Goal: Check status: Check status

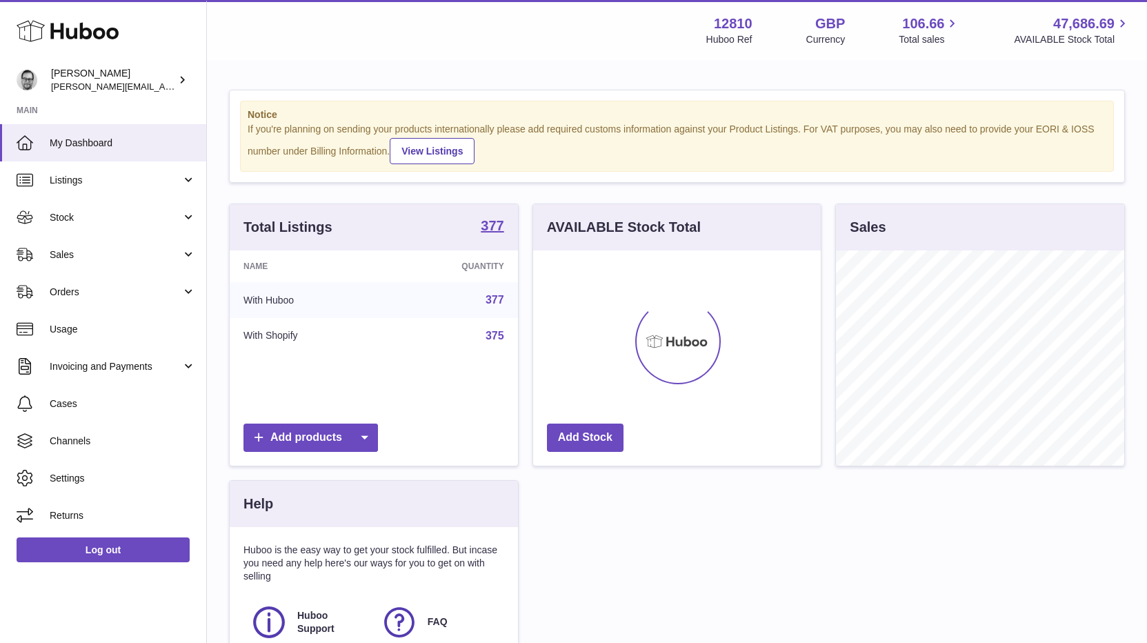
scroll to position [215, 288]
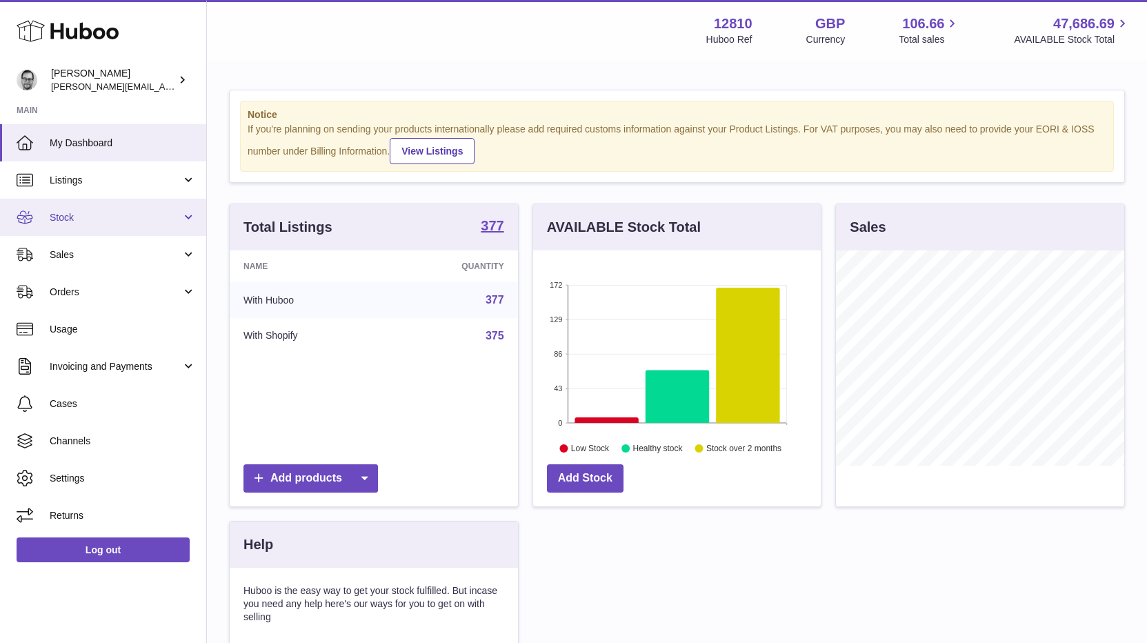
click at [75, 224] on link "Stock" at bounding box center [103, 217] width 206 height 37
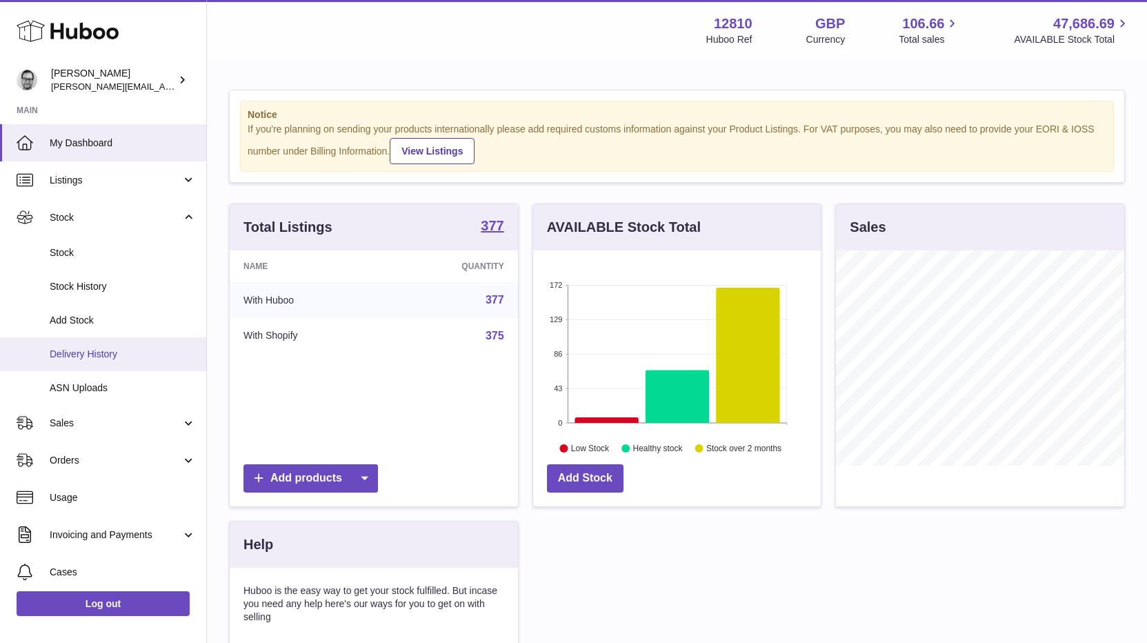
click at [94, 351] on span "Delivery History" at bounding box center [123, 354] width 146 height 13
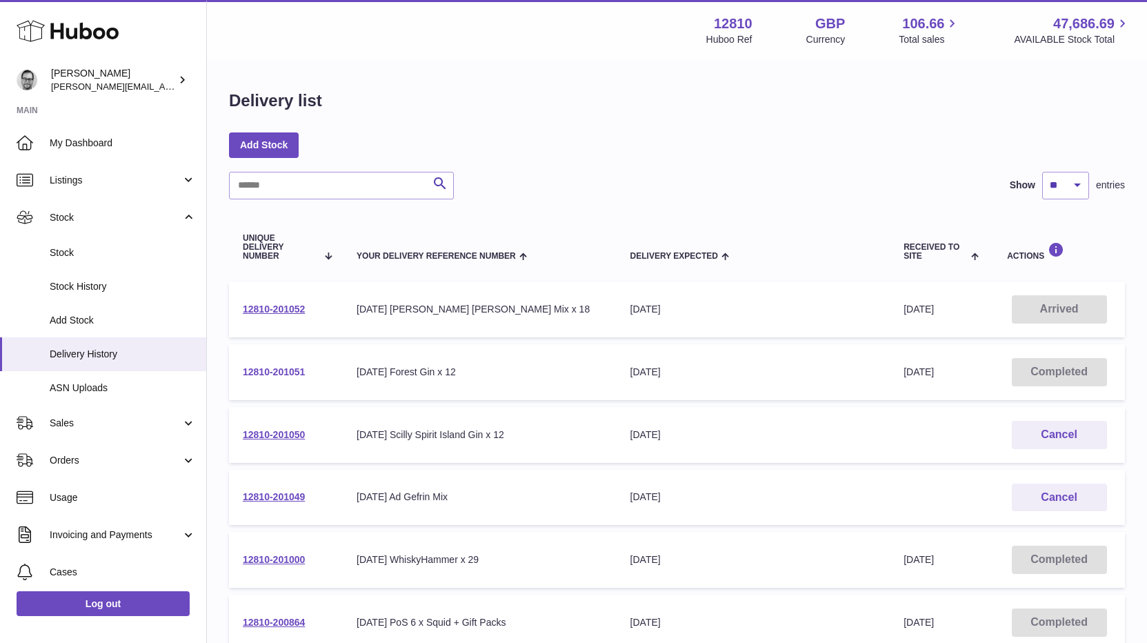
click at [261, 373] on link "12810-201051" at bounding box center [274, 371] width 62 height 11
click at [298, 310] on link "12810-201052" at bounding box center [274, 309] width 62 height 11
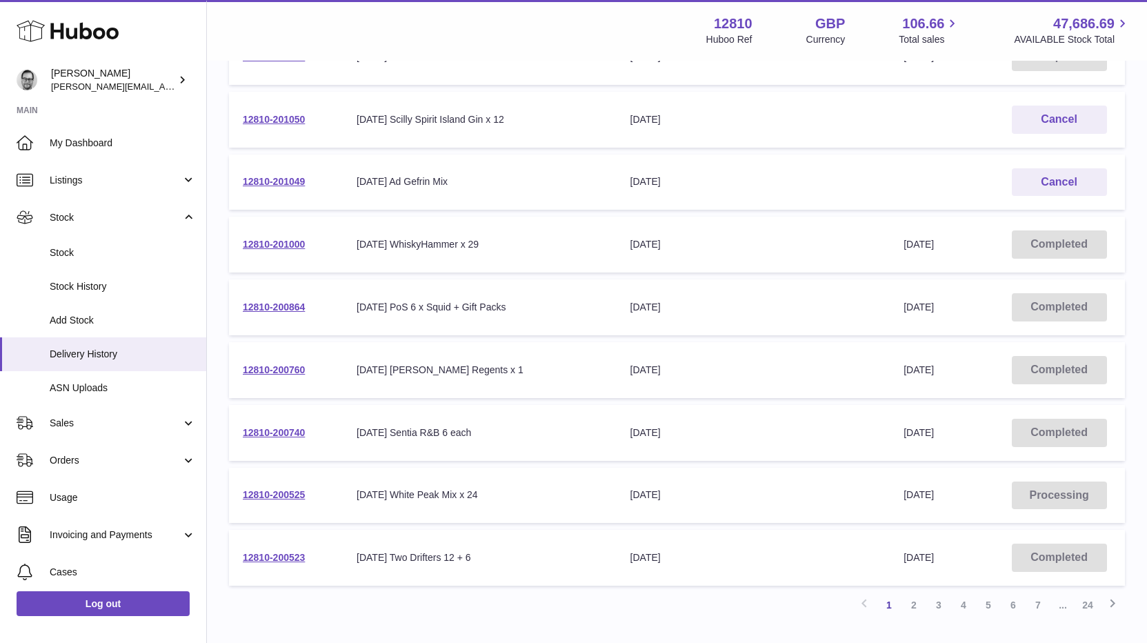
scroll to position [319, 0]
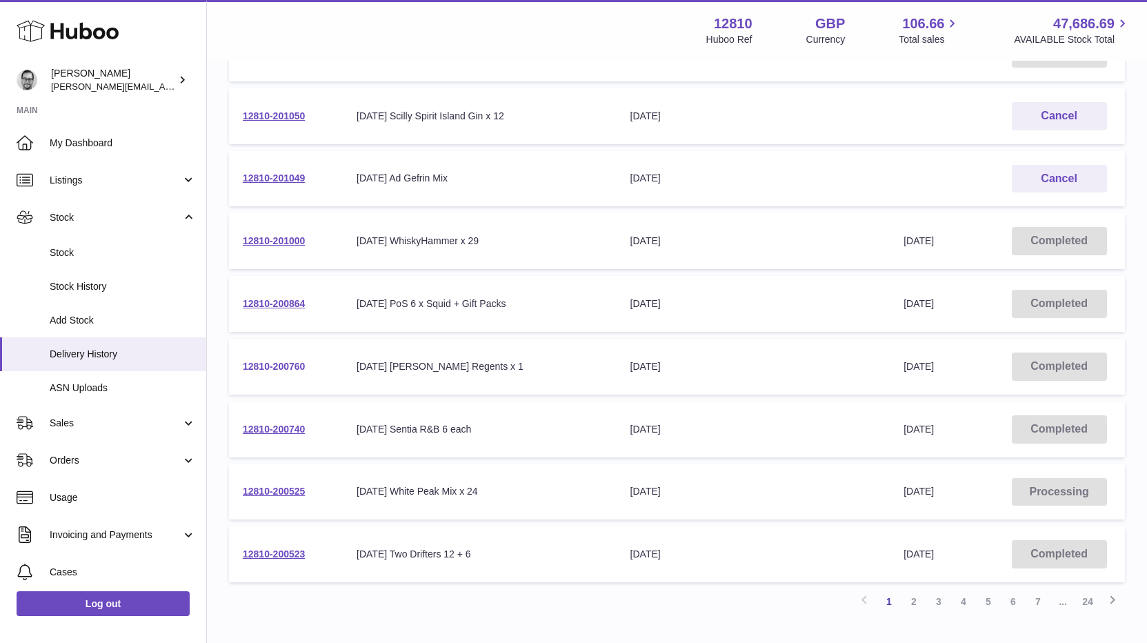
click at [273, 362] on link "12810-200760" at bounding box center [274, 366] width 62 height 11
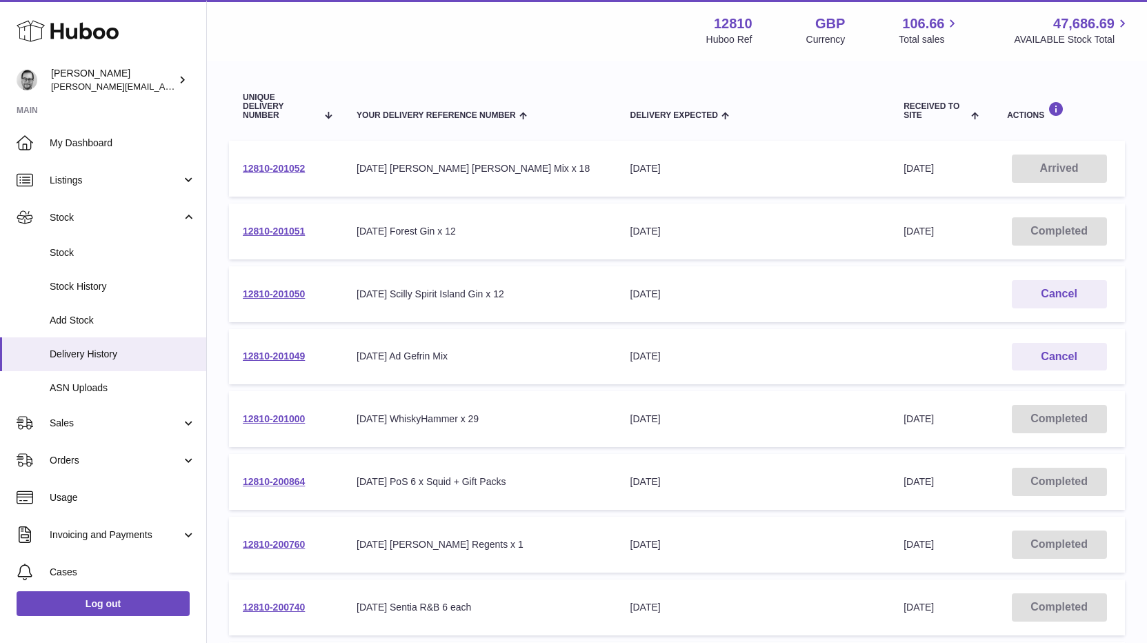
scroll to position [144, 0]
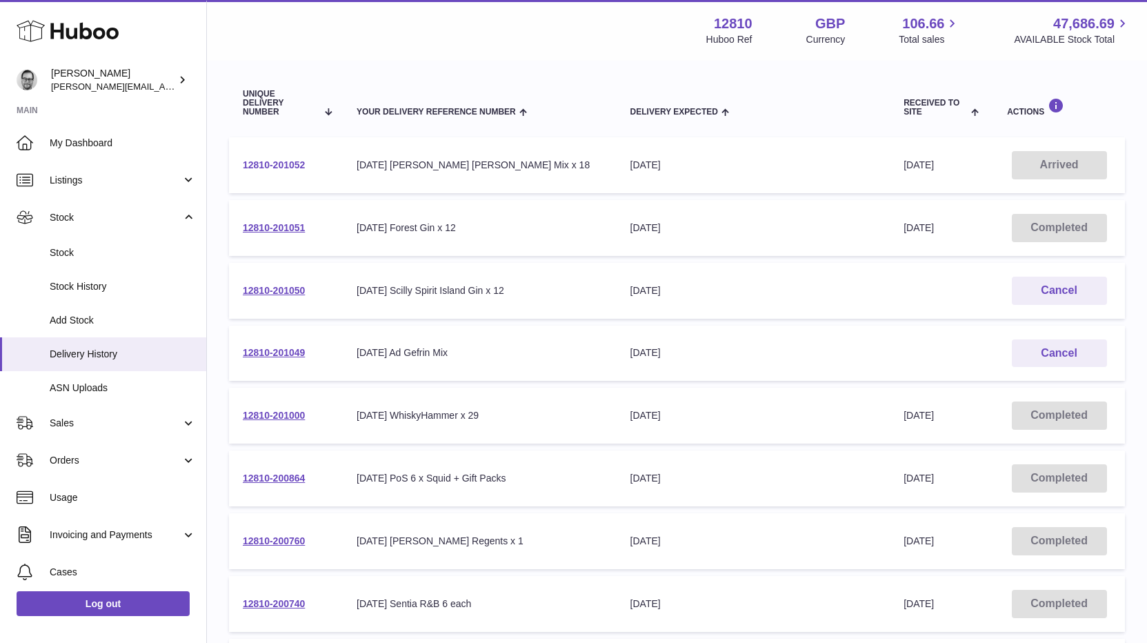
click at [282, 163] on link "12810-201052" at bounding box center [274, 164] width 62 height 11
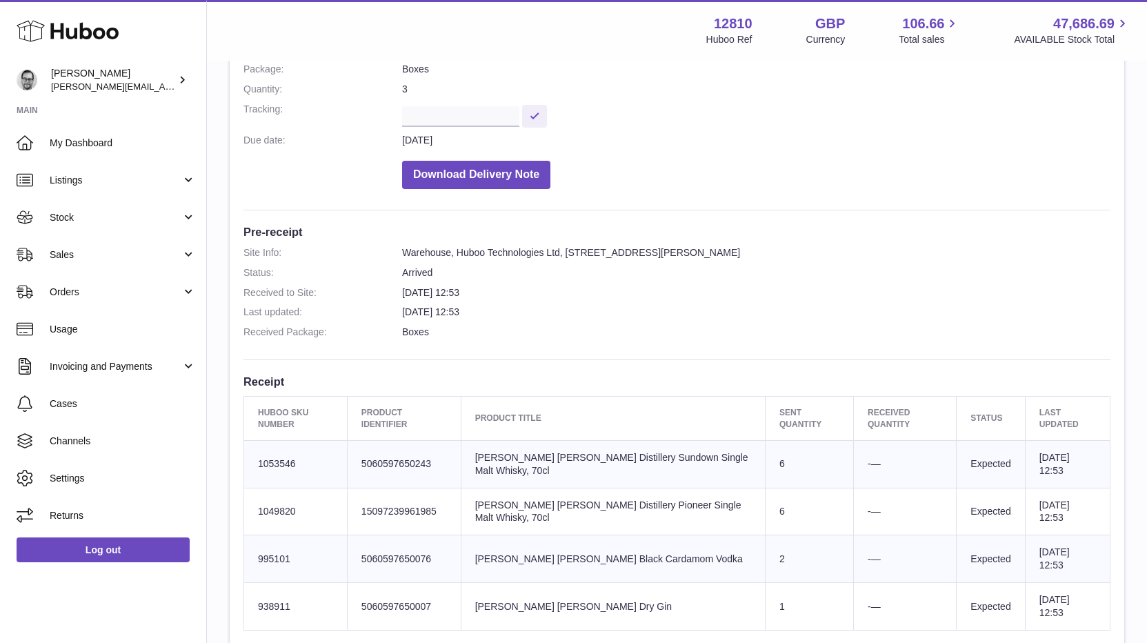
scroll to position [171, 0]
